Goal: Task Accomplishment & Management: Manage account settings

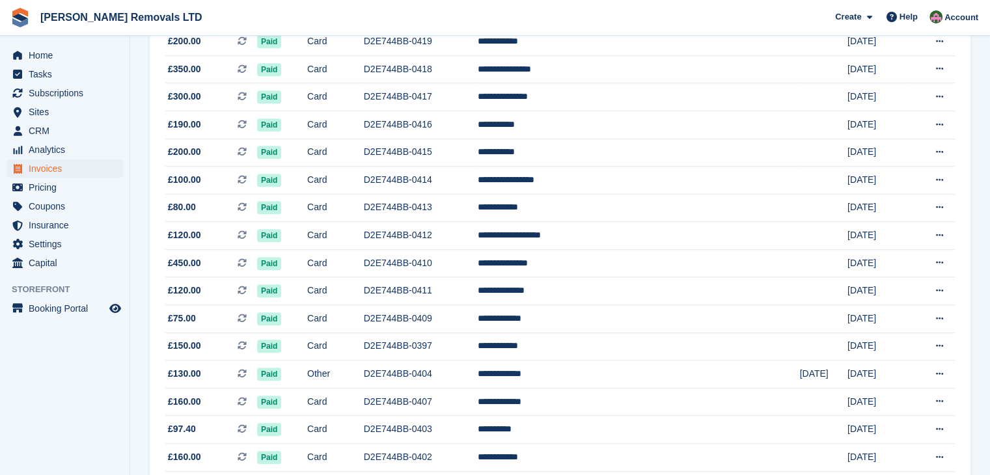
scroll to position [1200, 0]
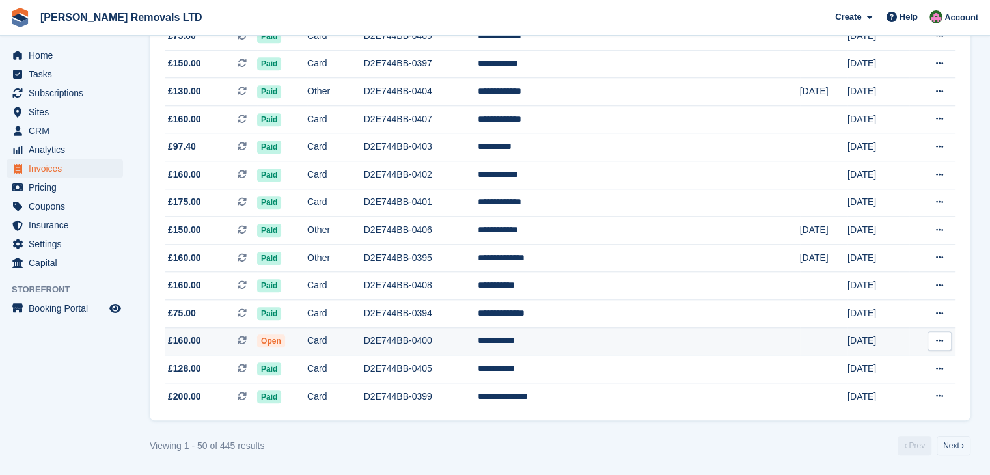
click at [364, 339] on td "Card" at bounding box center [335, 341] width 57 height 28
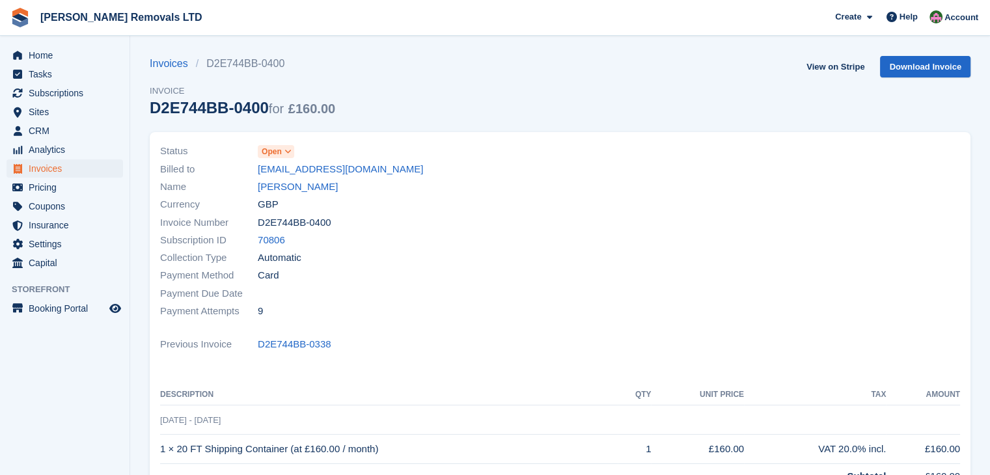
click at [281, 151] on span "Open" at bounding box center [276, 151] width 36 height 13
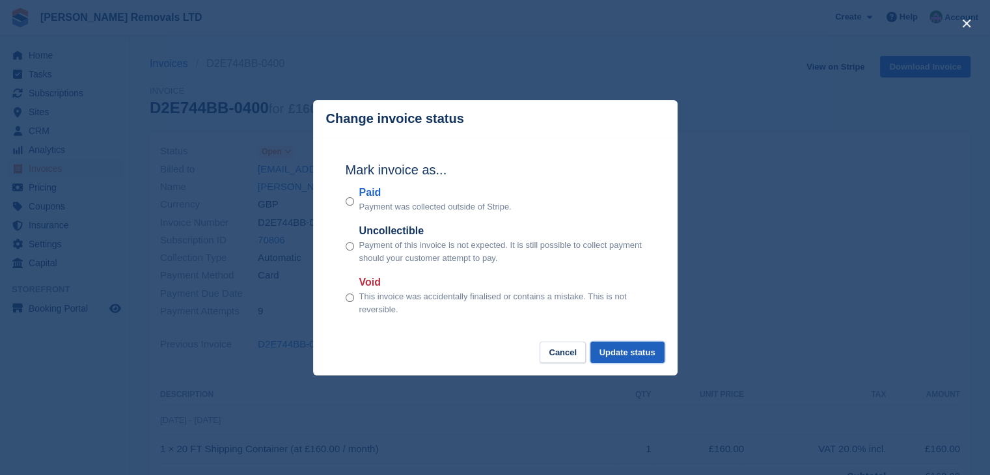
click at [629, 363] on button "Update status" at bounding box center [627, 352] width 74 height 21
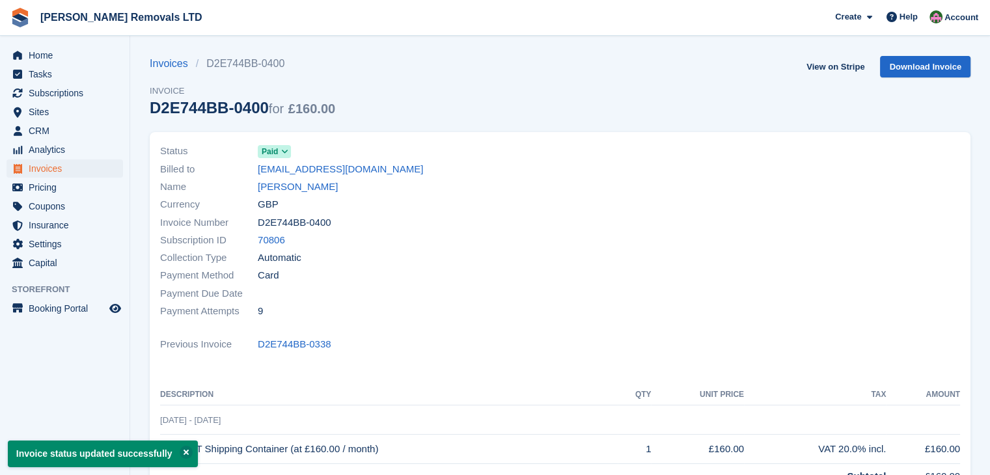
drag, startPoint x: 262, startPoint y: 110, endPoint x: 152, endPoint y: 114, distance: 110.1
click at [152, 114] on div "D2E744BB-0400 for £160.00" at bounding box center [243, 108] width 186 height 18
copy div "D2E744BB-0400"
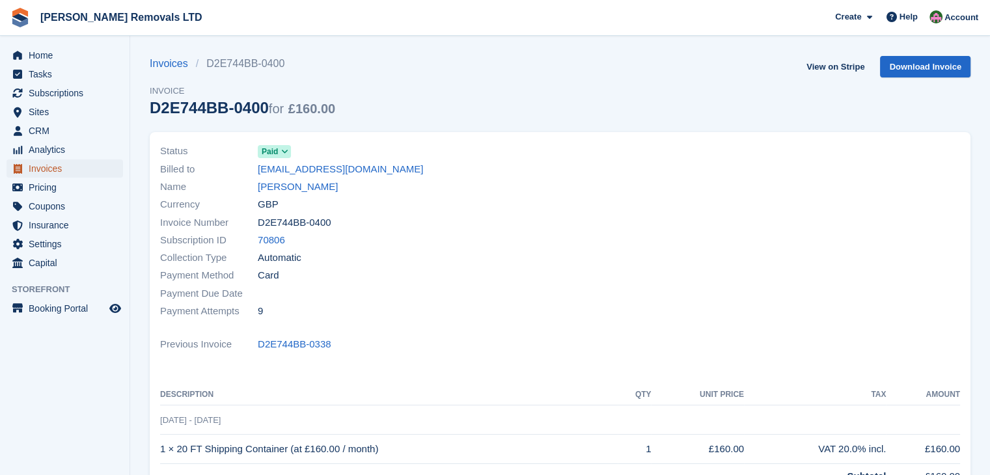
click at [44, 173] on span "Invoices" at bounding box center [68, 168] width 78 height 18
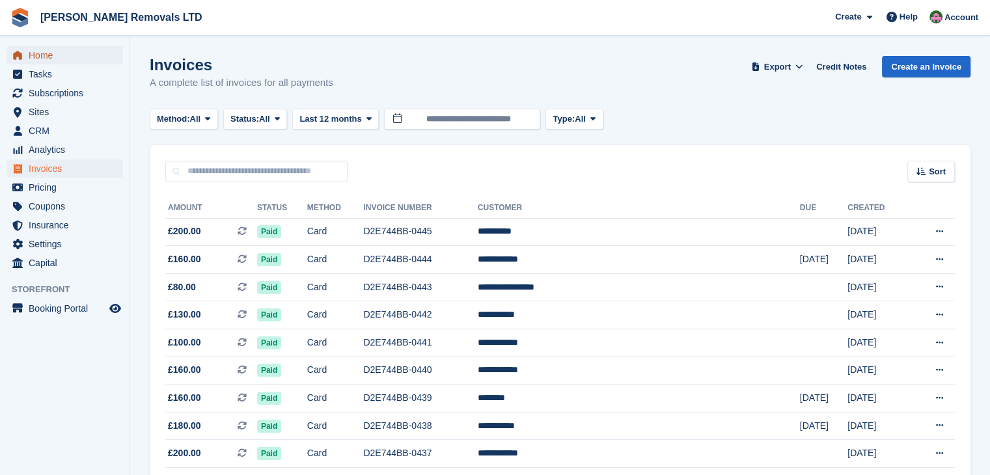
click at [44, 53] on span "Home" at bounding box center [68, 55] width 78 height 18
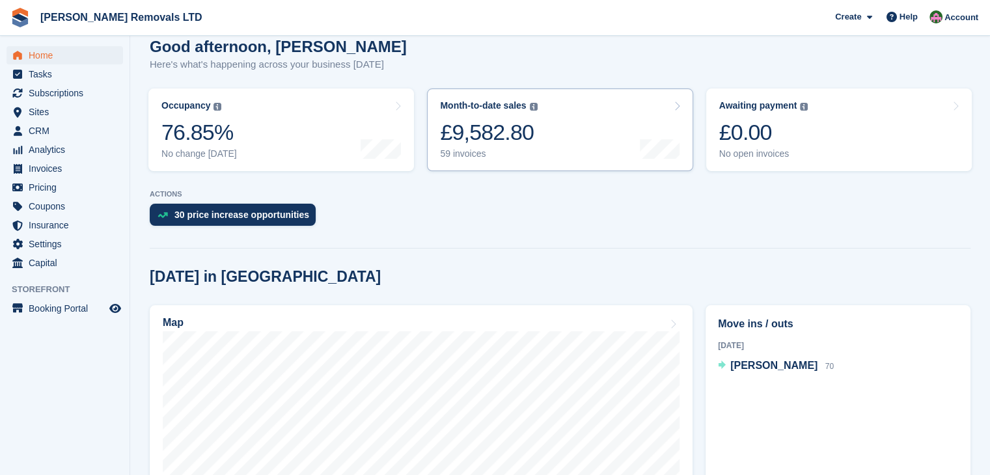
scroll to position [65, 0]
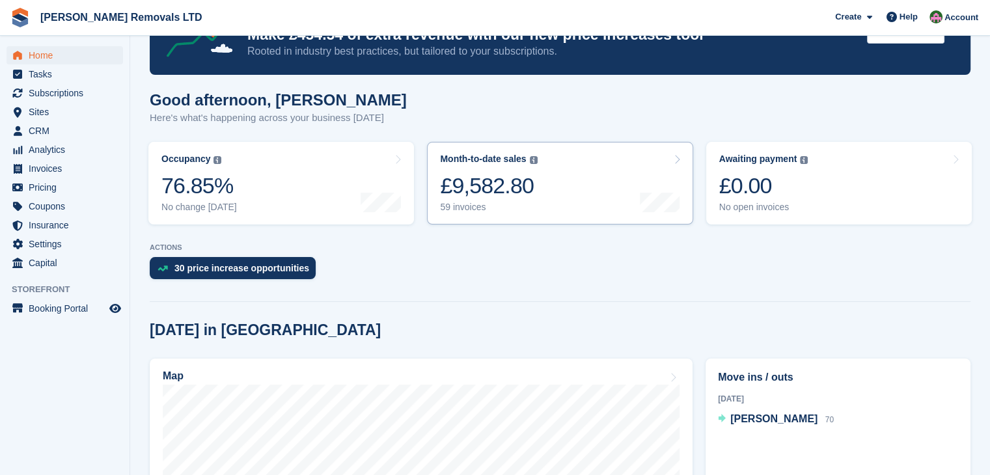
click at [607, 173] on link "Month-to-date sales The sum of all finalised invoices generated this month to d…" at bounding box center [560, 183] width 266 height 83
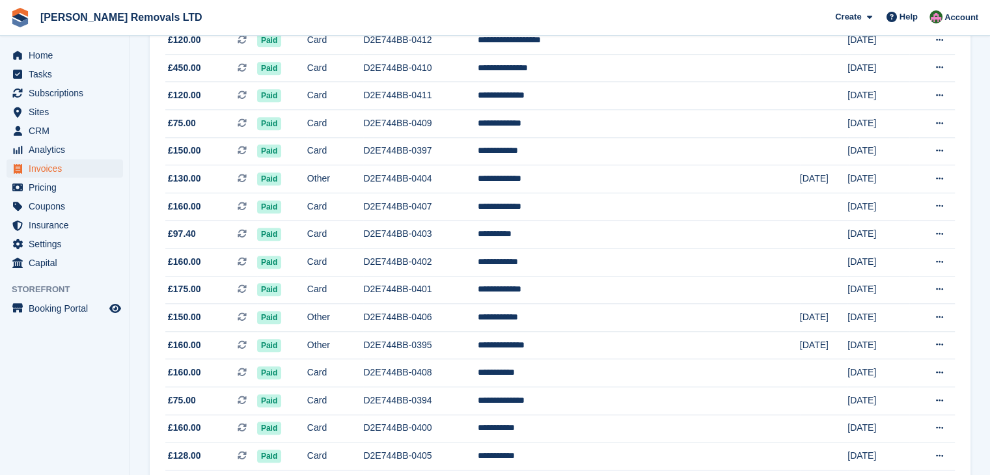
scroll to position [1200, 0]
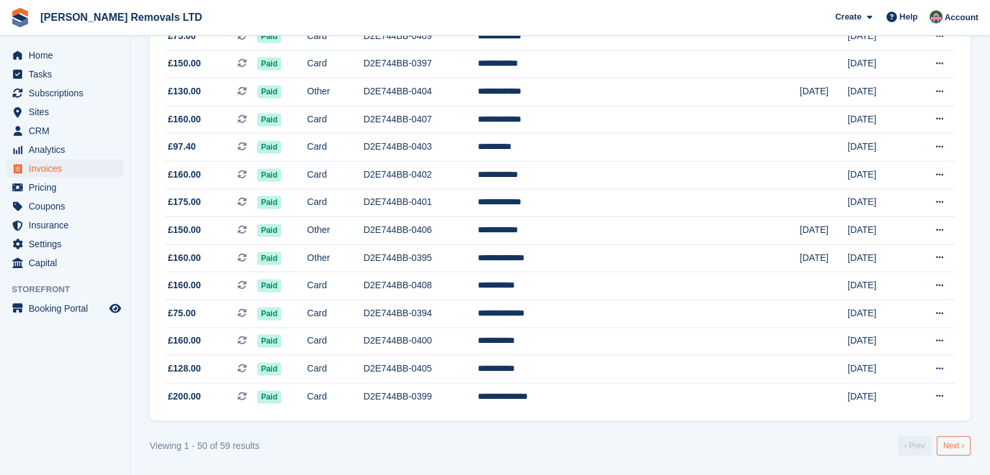
click at [953, 446] on link "Next ›" at bounding box center [954, 446] width 34 height 20
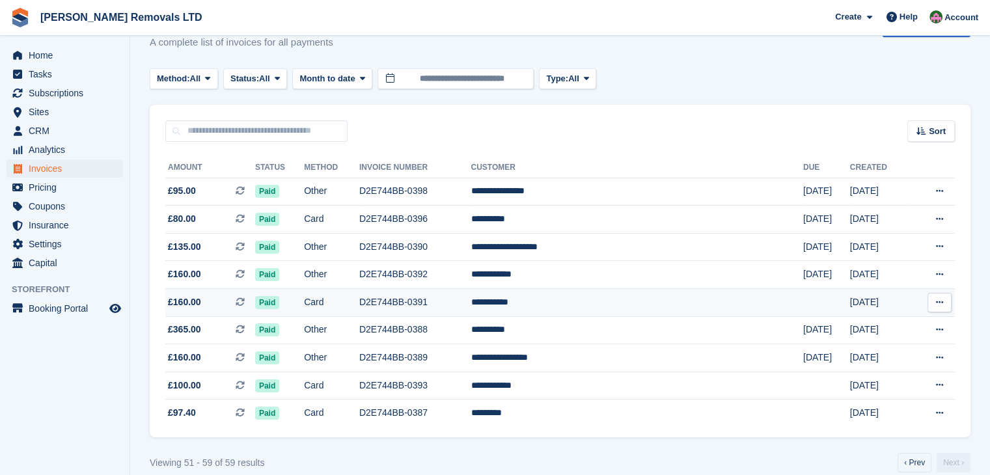
scroll to position [59, 0]
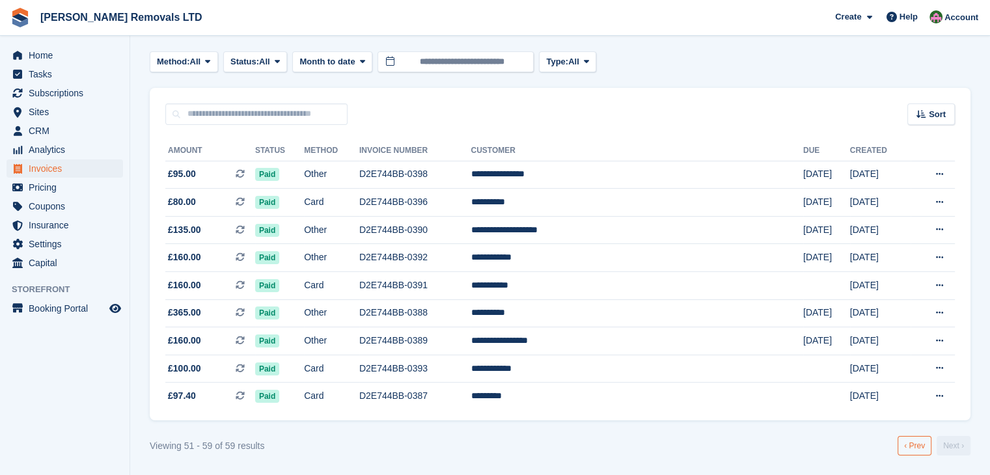
click at [922, 449] on link "‹ Prev" at bounding box center [915, 446] width 34 height 20
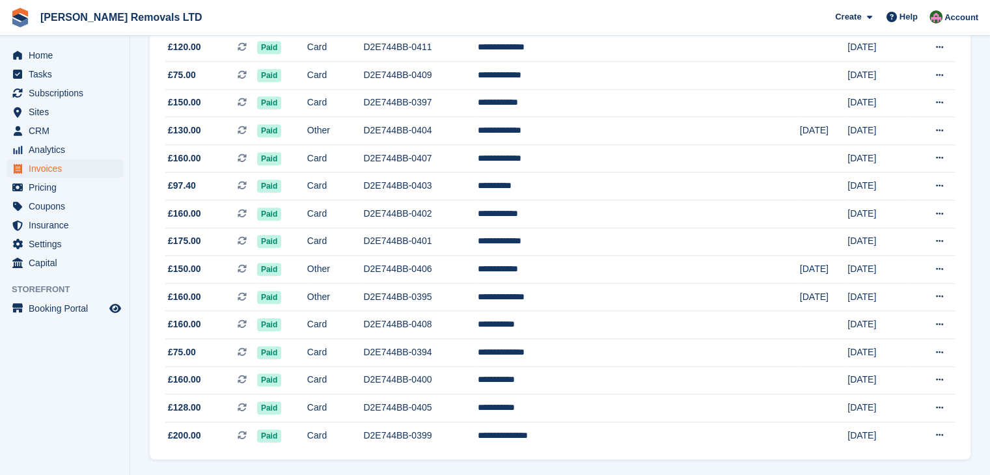
scroll to position [1200, 0]
